Goal: Consume media (video, audio): Consume media (video, audio)

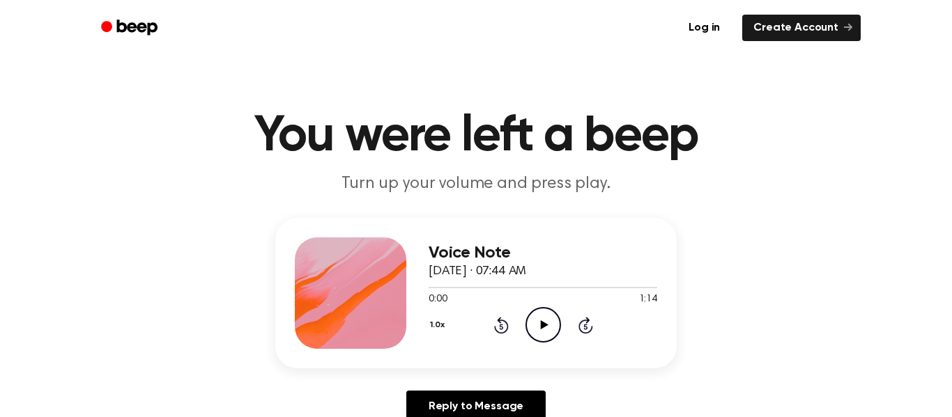
click at [539, 325] on icon "Play Audio" at bounding box center [543, 325] width 36 height 36
click at [541, 332] on icon "Pause Audio" at bounding box center [543, 325] width 36 height 36
click at [541, 332] on icon "Play Audio" at bounding box center [543, 325] width 36 height 36
click at [165, 308] on div "Voice Note September 6, 2024 · 07:44 AM 1:14 1:14 Your browser does not support…" at bounding box center [476, 326] width 918 height 216
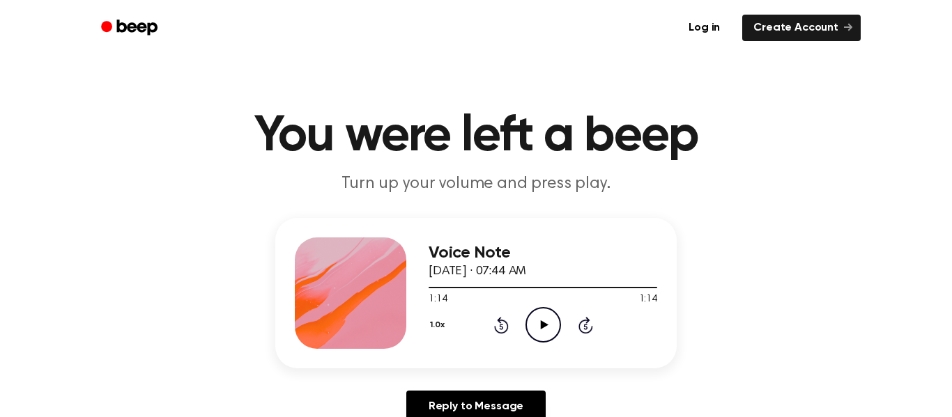
click at [217, 276] on div "Voice Note September 6, 2024 · 07:44 AM 1:14 1:14 Your browser does not support…" at bounding box center [476, 326] width 918 height 216
click at [555, 343] on div "Voice Note [DATE] · 09:35 AM 0:00 1:26 Your browser does not support the [objec…" at bounding box center [542, 293] width 229 height 111
click at [549, 347] on div "Voice Note [DATE] · 09:35 AM 0:00 1:26 Your browser does not support the [objec…" at bounding box center [542, 293] width 229 height 111
click at [545, 332] on icon "Play Audio" at bounding box center [543, 325] width 36 height 36
click at [553, 328] on icon "Play Audio" at bounding box center [543, 325] width 36 height 36
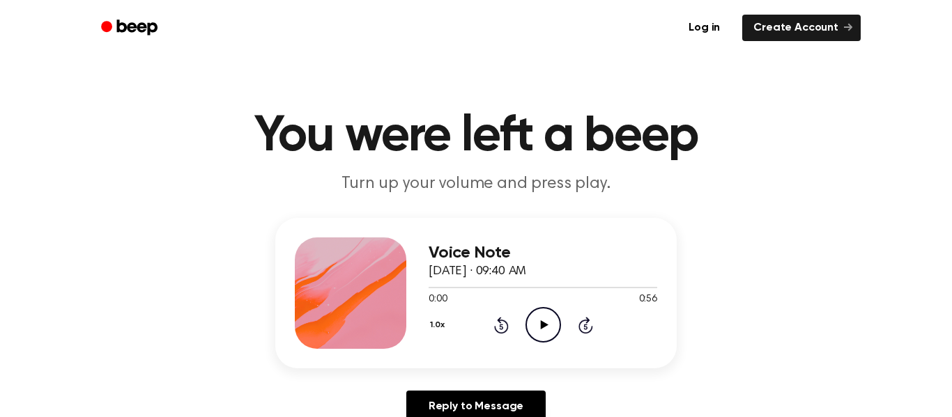
click at [533, 326] on icon "Play Audio" at bounding box center [543, 325] width 36 height 36
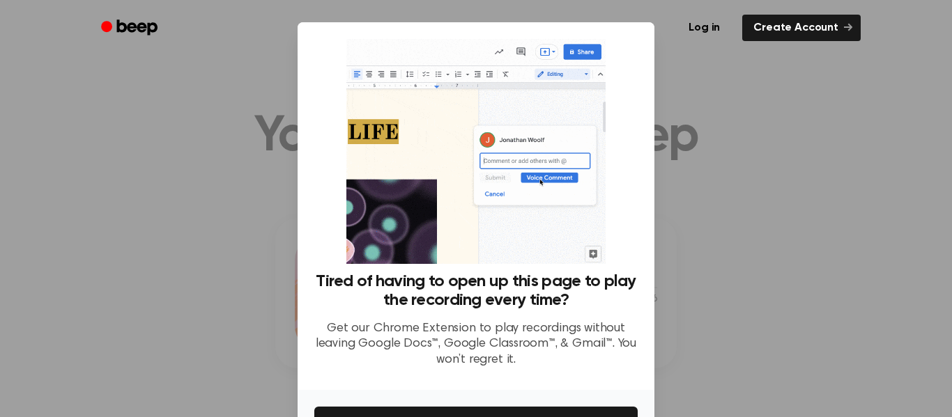
click at [725, 300] on div at bounding box center [476, 208] width 952 height 417
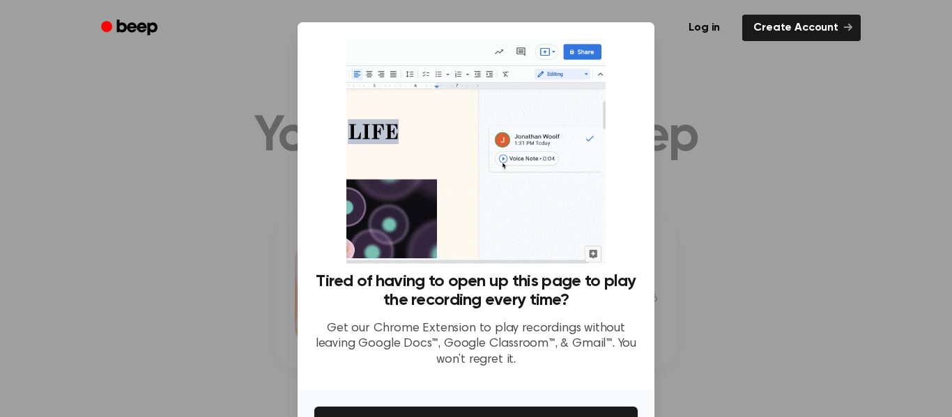
drag, startPoint x: 447, startPoint y: 376, endPoint x: 449, endPoint y: 359, distance: 16.2
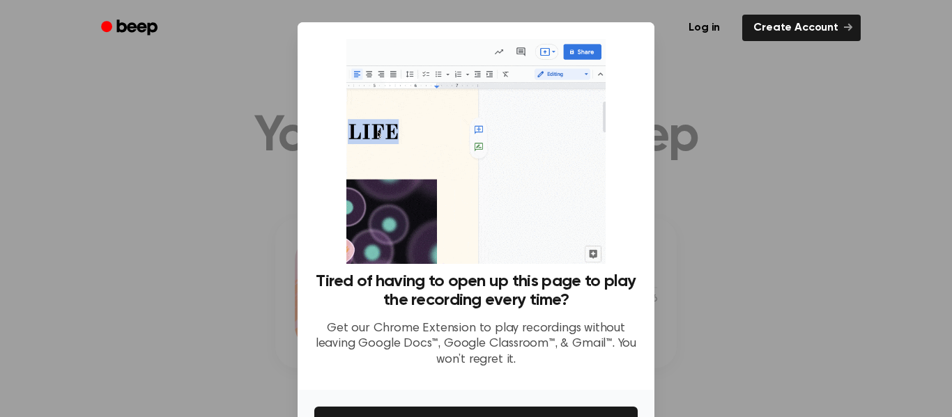
click at [449, 359] on div "Tired of having to open up this page to play the recording every time? Get our …" at bounding box center [475, 325] width 323 height 107
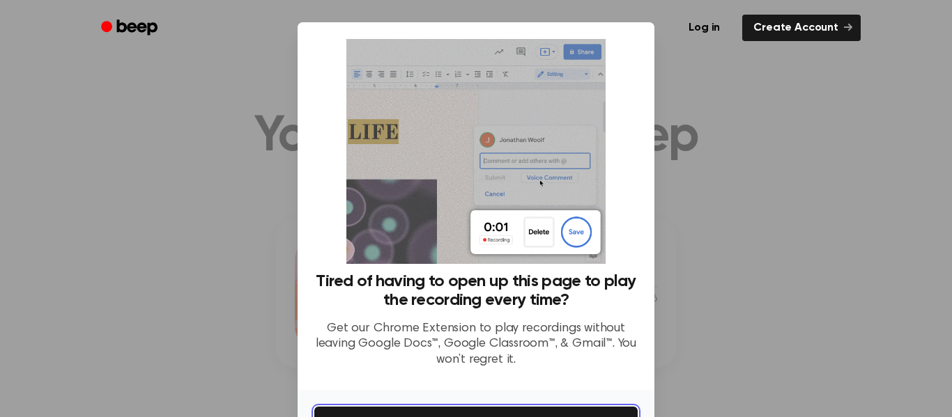
click at [611, 411] on button "Get It Now" at bounding box center [475, 422] width 323 height 31
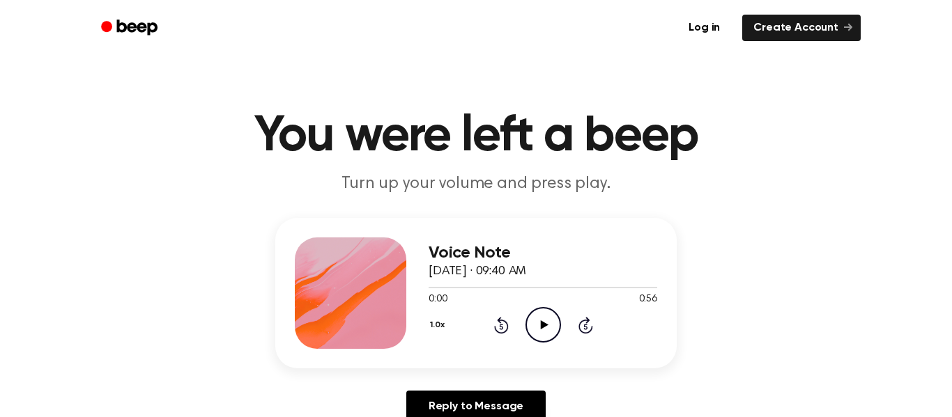
click at [548, 322] on icon "Play Audio" at bounding box center [543, 325] width 36 height 36
click at [539, 332] on icon "Pause Audio" at bounding box center [543, 325] width 36 height 36
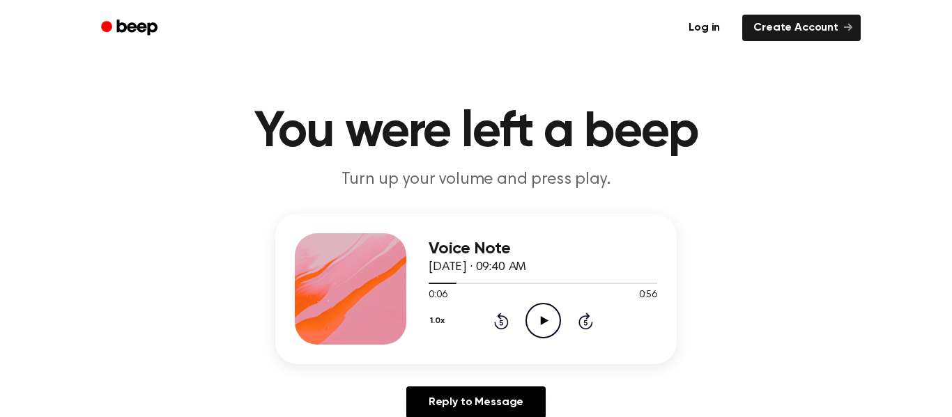
scroll to position [7, 0]
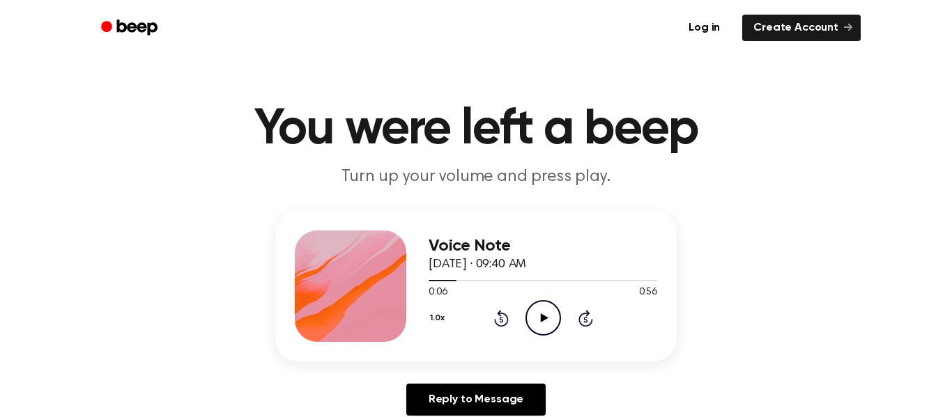
click at [539, 332] on icon "Play Audio" at bounding box center [543, 318] width 36 height 36
click at [549, 305] on icon "Play Audio" at bounding box center [543, 318] width 36 height 36
